Goal: Information Seeking & Learning: Learn about a topic

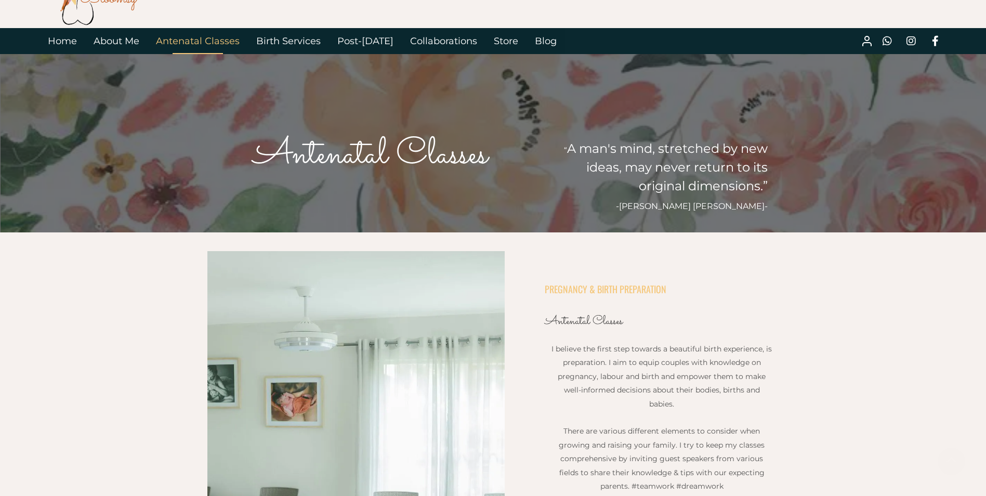
scroll to position [52, 0]
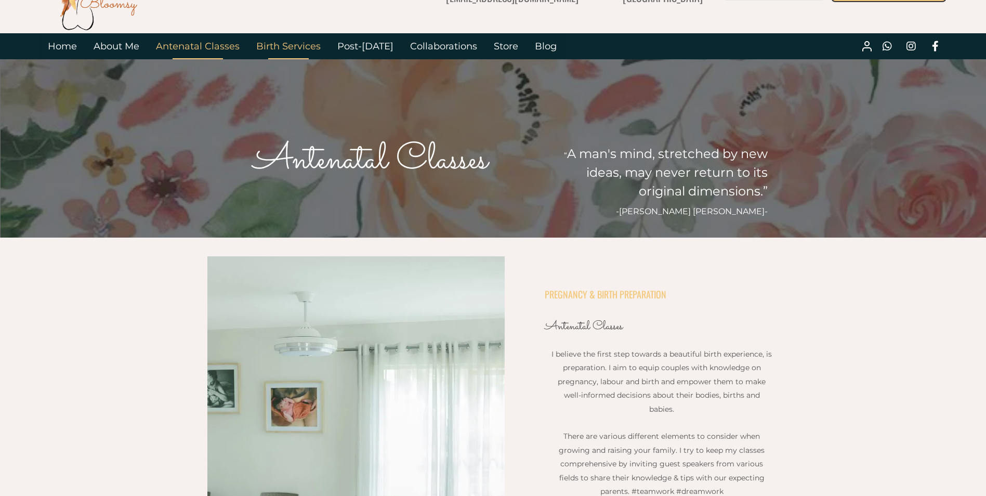
click at [287, 46] on link "Birth Services" at bounding box center [288, 46] width 81 height 26
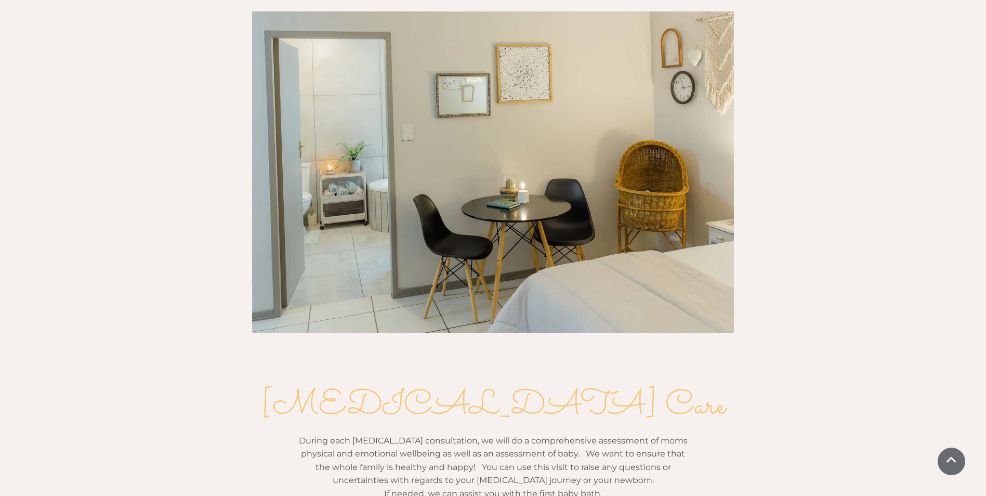
scroll to position [1196, 0]
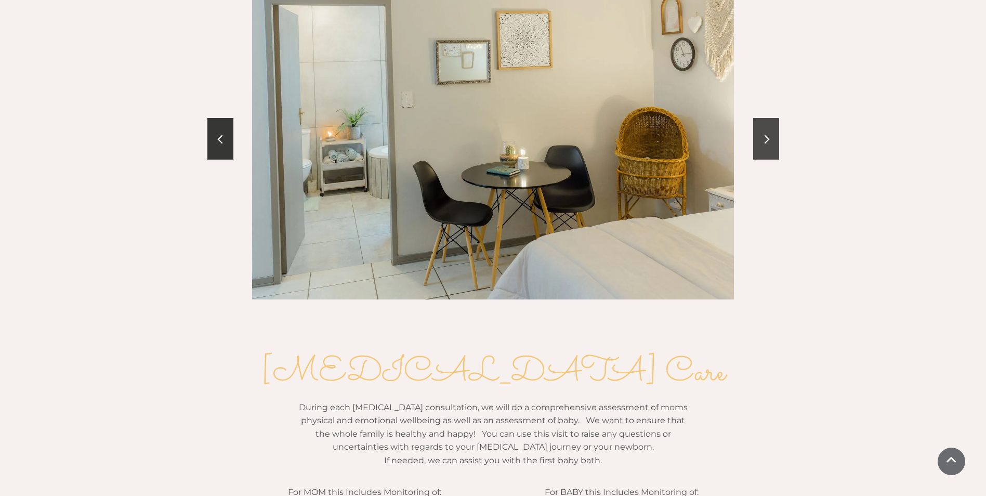
click at [757, 118] on link at bounding box center [766, 139] width 26 height 42
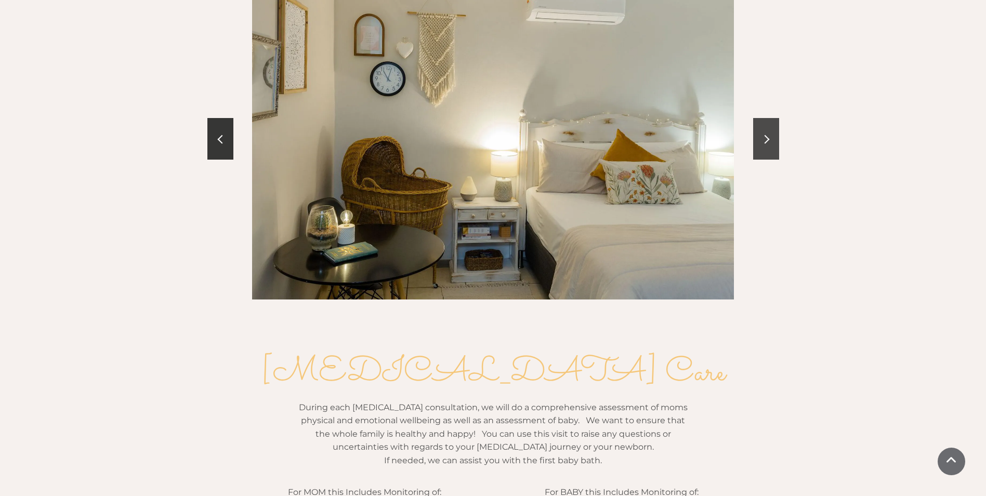
click at [757, 118] on link at bounding box center [766, 139] width 26 height 42
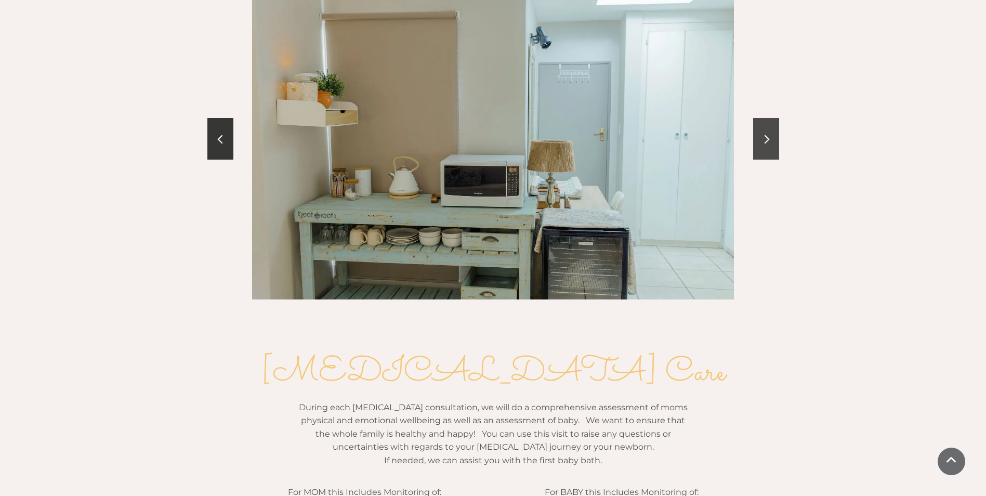
click at [757, 118] on link at bounding box center [766, 139] width 26 height 42
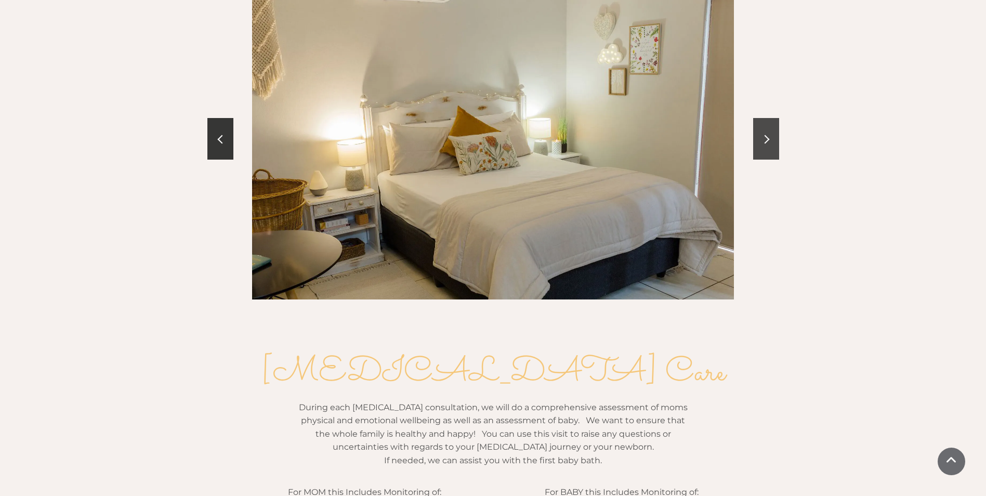
click at [757, 118] on link at bounding box center [766, 139] width 26 height 42
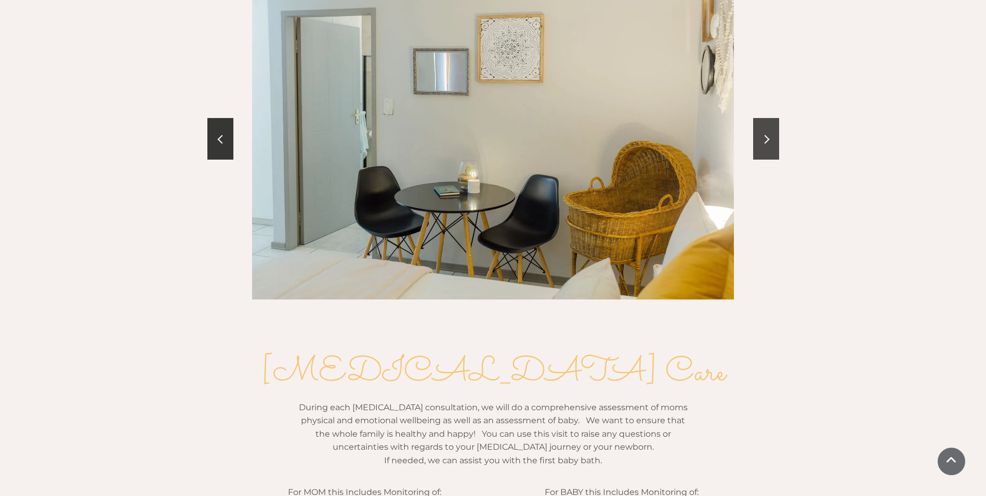
click at [757, 118] on link at bounding box center [766, 139] width 26 height 42
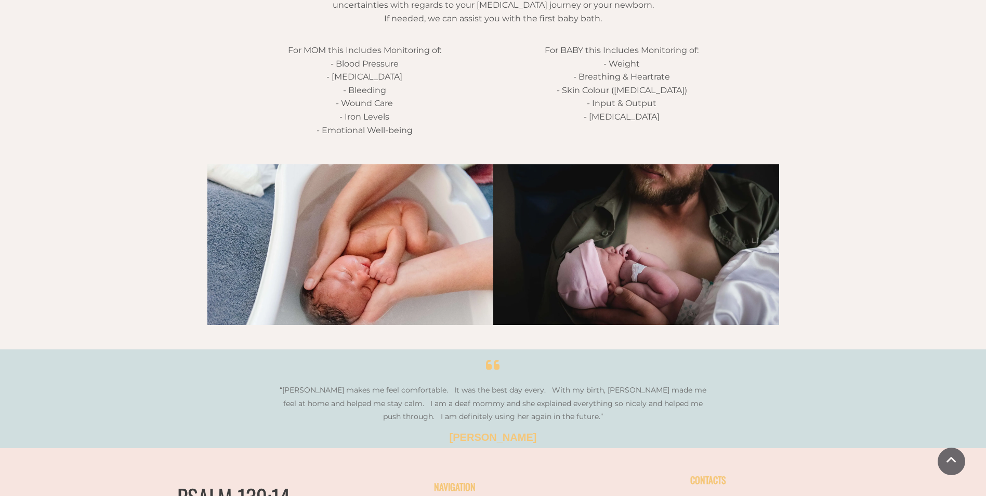
scroll to position [1768, 0]
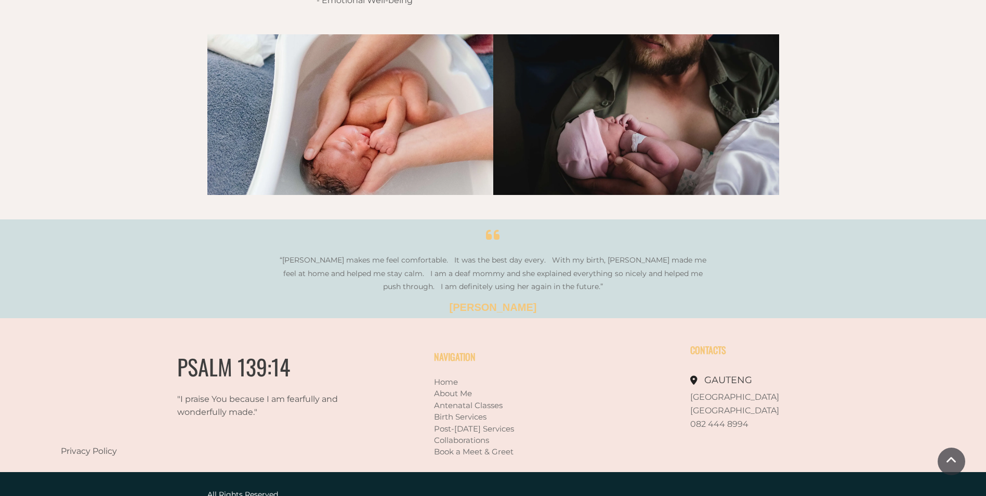
click at [446, 400] on link "Antenatal Classes" at bounding box center [468, 405] width 69 height 10
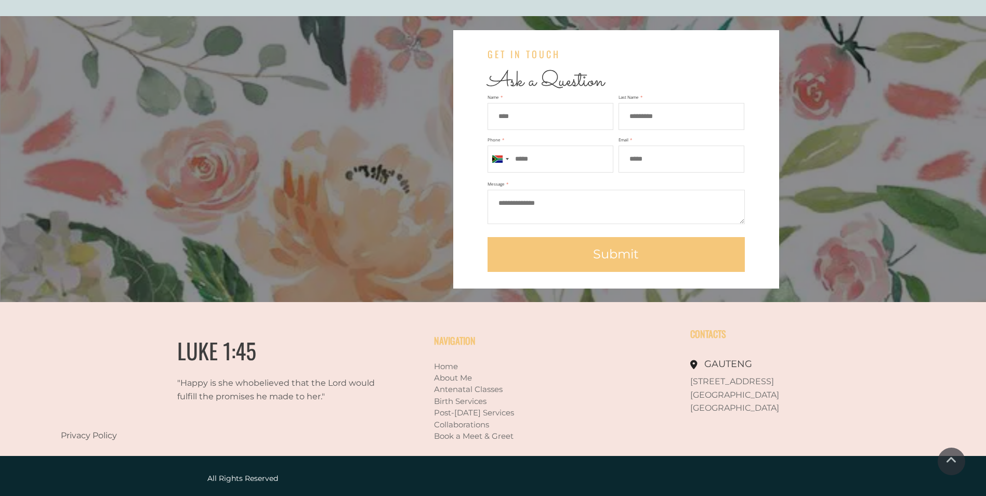
scroll to position [2345, 0]
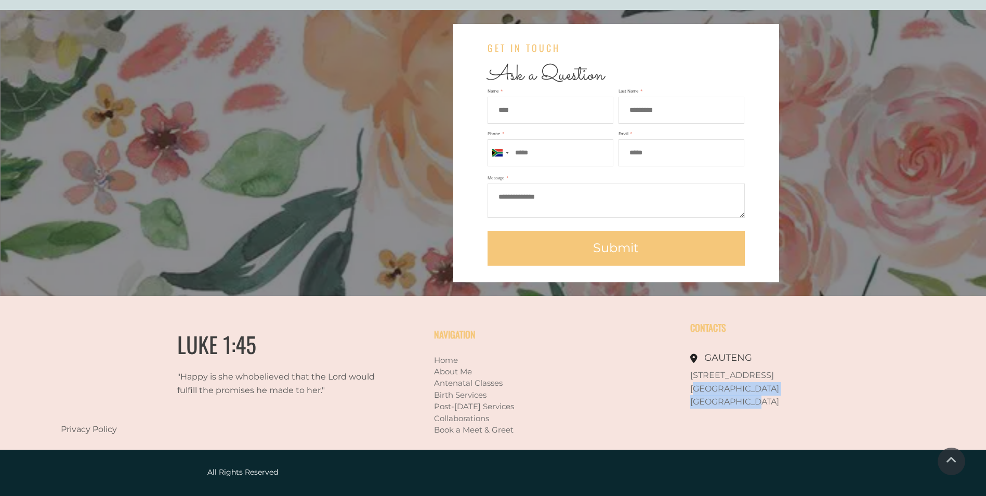
drag, startPoint x: 742, startPoint y: 402, endPoint x: 696, endPoint y: 383, distance: 49.0
click at [696, 383] on div "581 Helios Street Moreleta Park Pretoria East" at bounding box center [794, 389] width 207 height 40
